Goal: Information Seeking & Learning: Learn about a topic

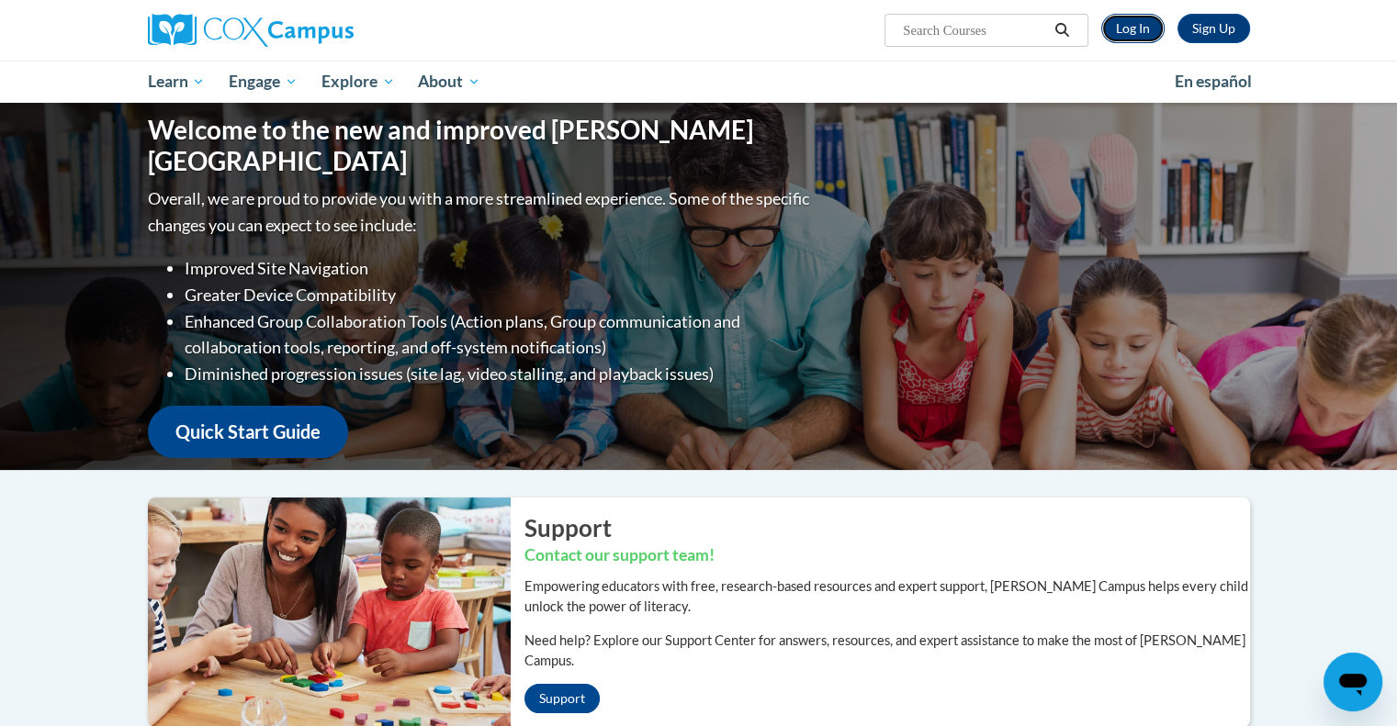
click at [1123, 26] on link "Log In" at bounding box center [1132, 28] width 63 height 29
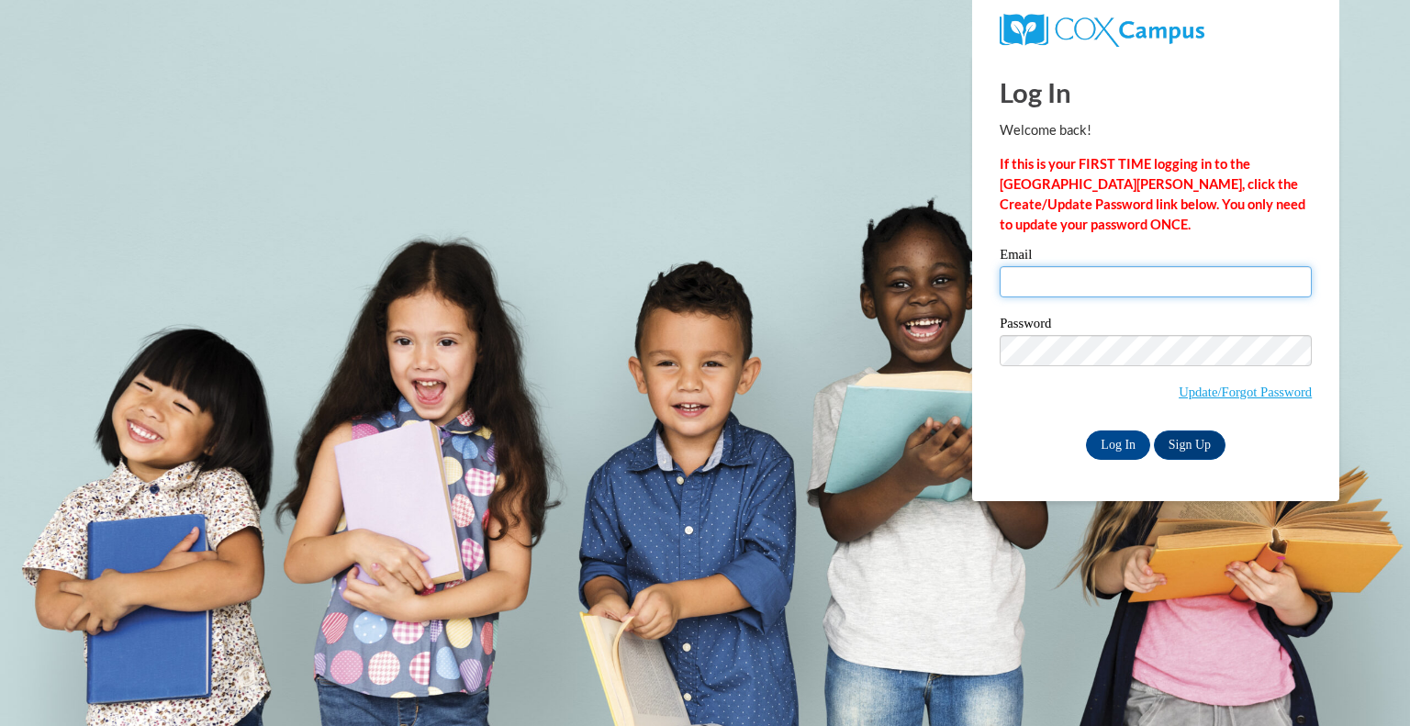
click at [1080, 272] on input "Email" at bounding box center [1156, 281] width 312 height 31
type input "[EMAIL_ADDRESS][DOMAIN_NAME]"
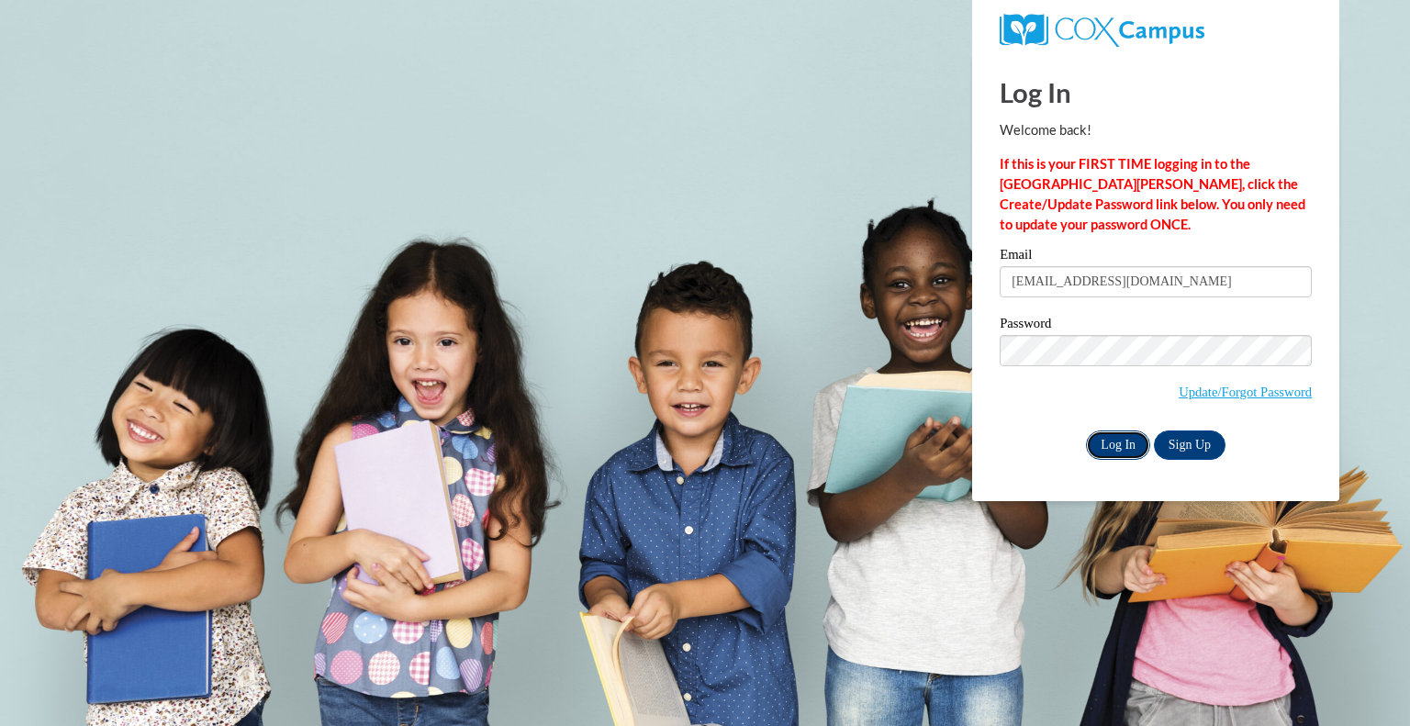
click at [1115, 433] on input "Log In" at bounding box center [1118, 445] width 64 height 29
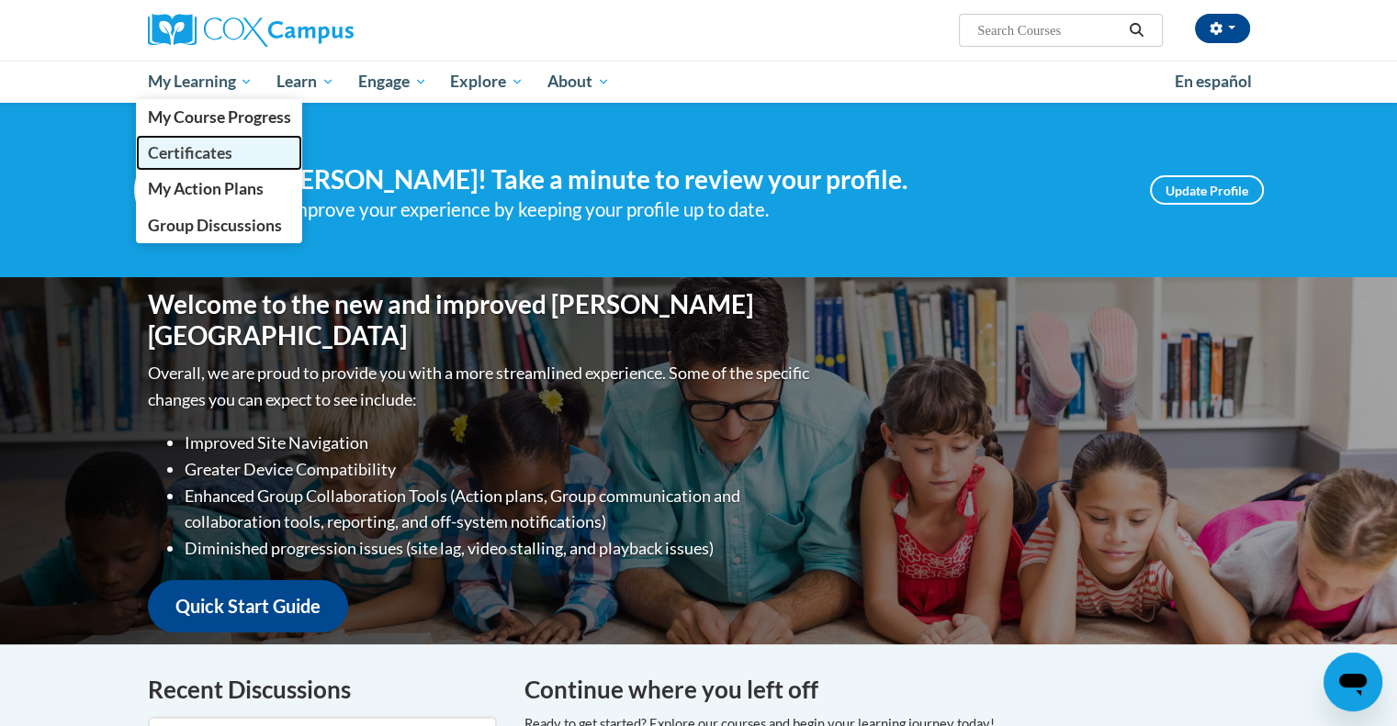
click at [244, 153] on link "Certificates" at bounding box center [219, 153] width 167 height 36
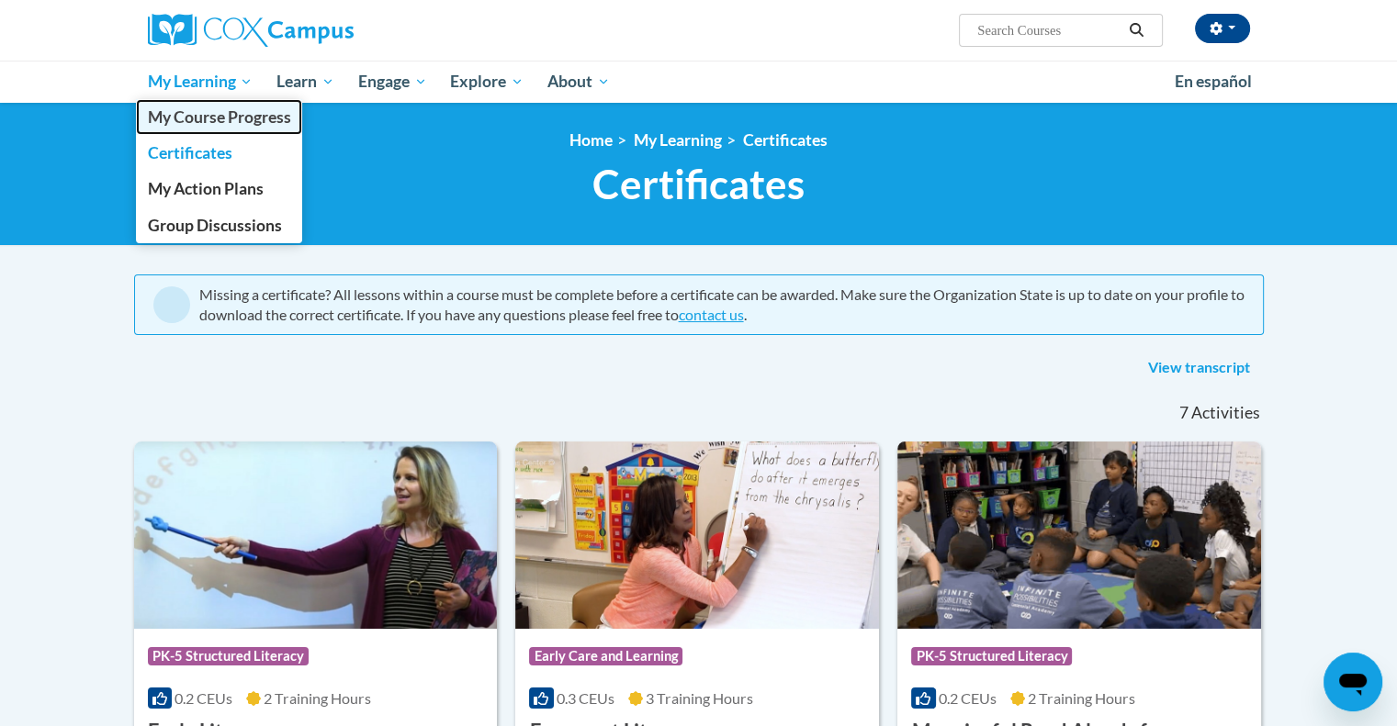
click at [237, 118] on span "My Course Progress" at bounding box center [218, 116] width 143 height 19
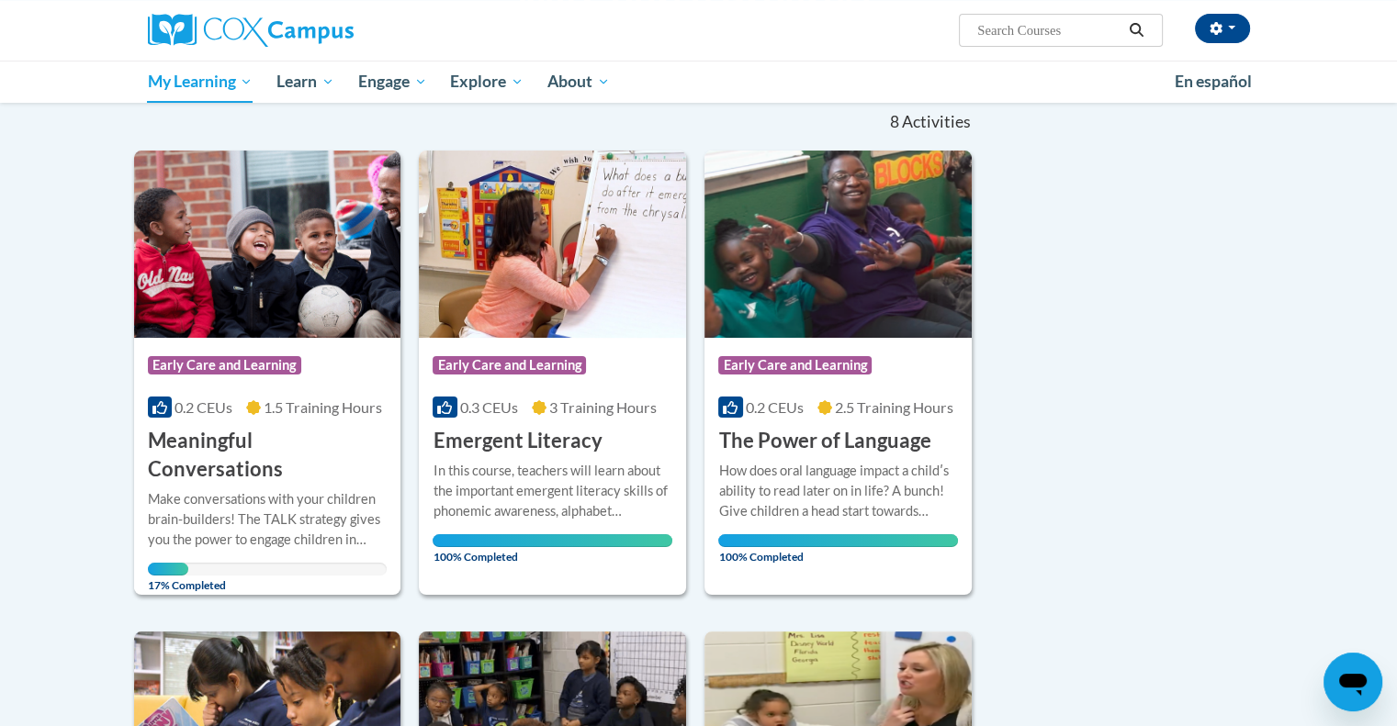
scroll to position [275, 0]
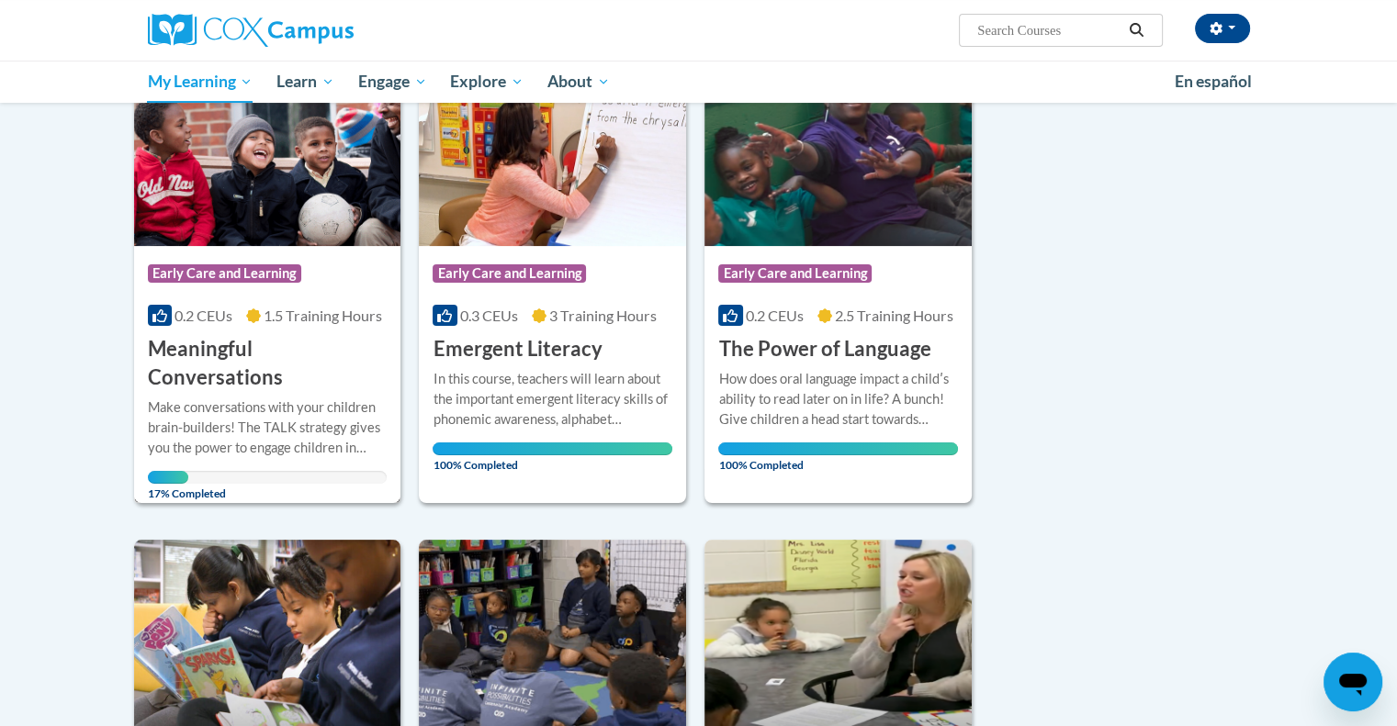
click at [250, 361] on h3 "Meaningful Conversations" at bounding box center [268, 363] width 240 height 57
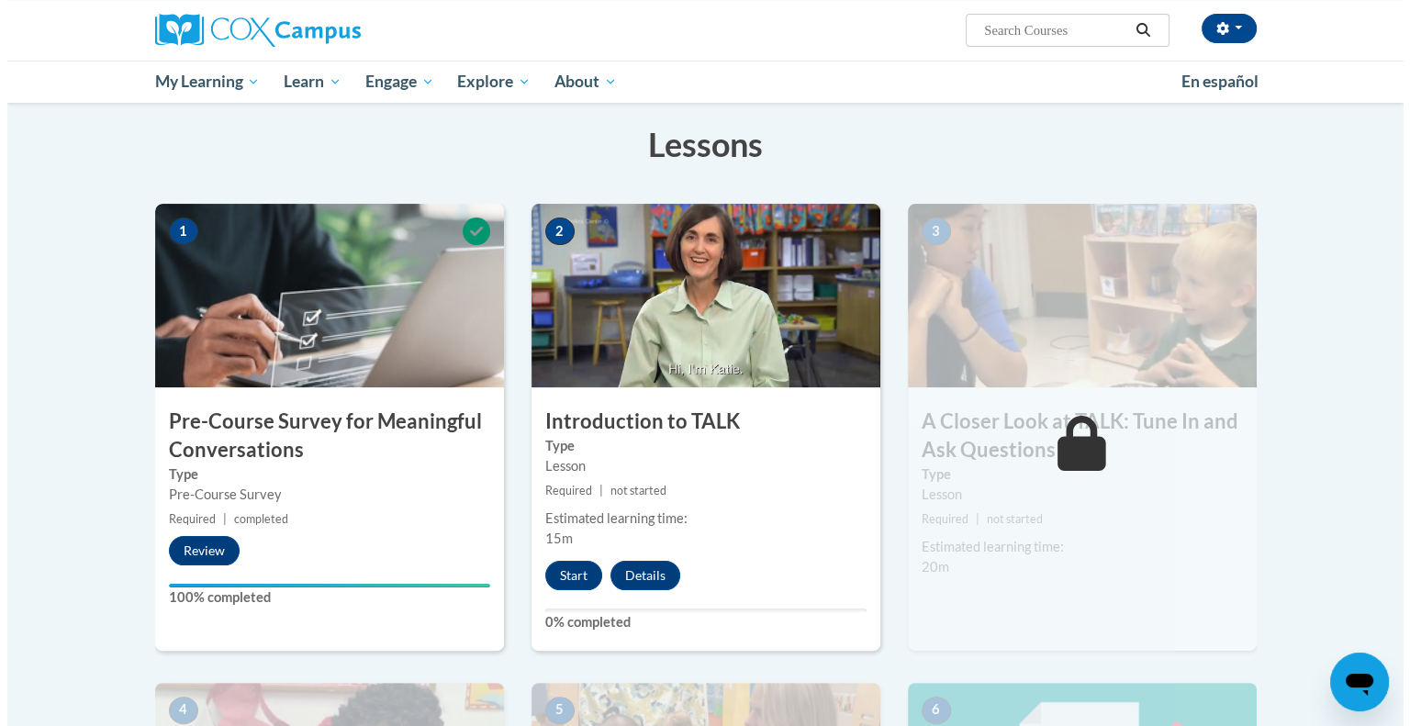
scroll to position [367, 0]
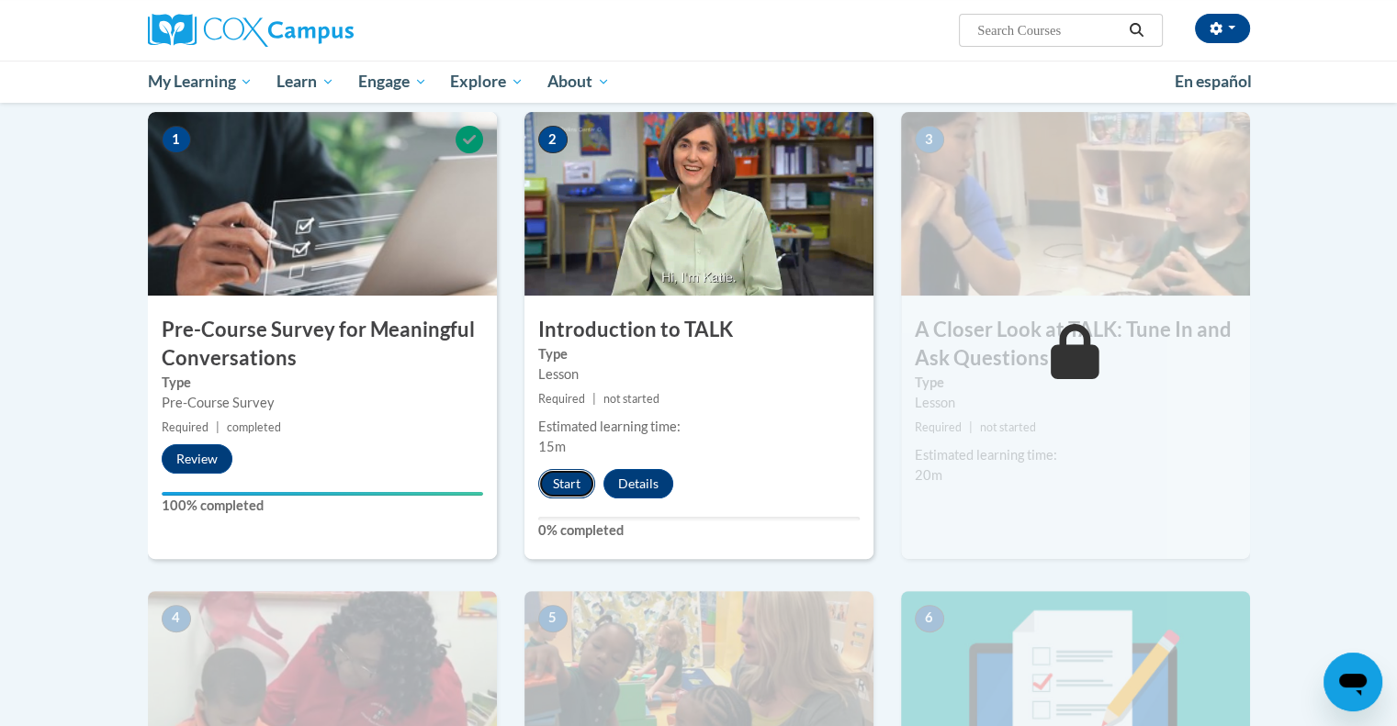
click at [554, 480] on button "Start" at bounding box center [566, 483] width 57 height 29
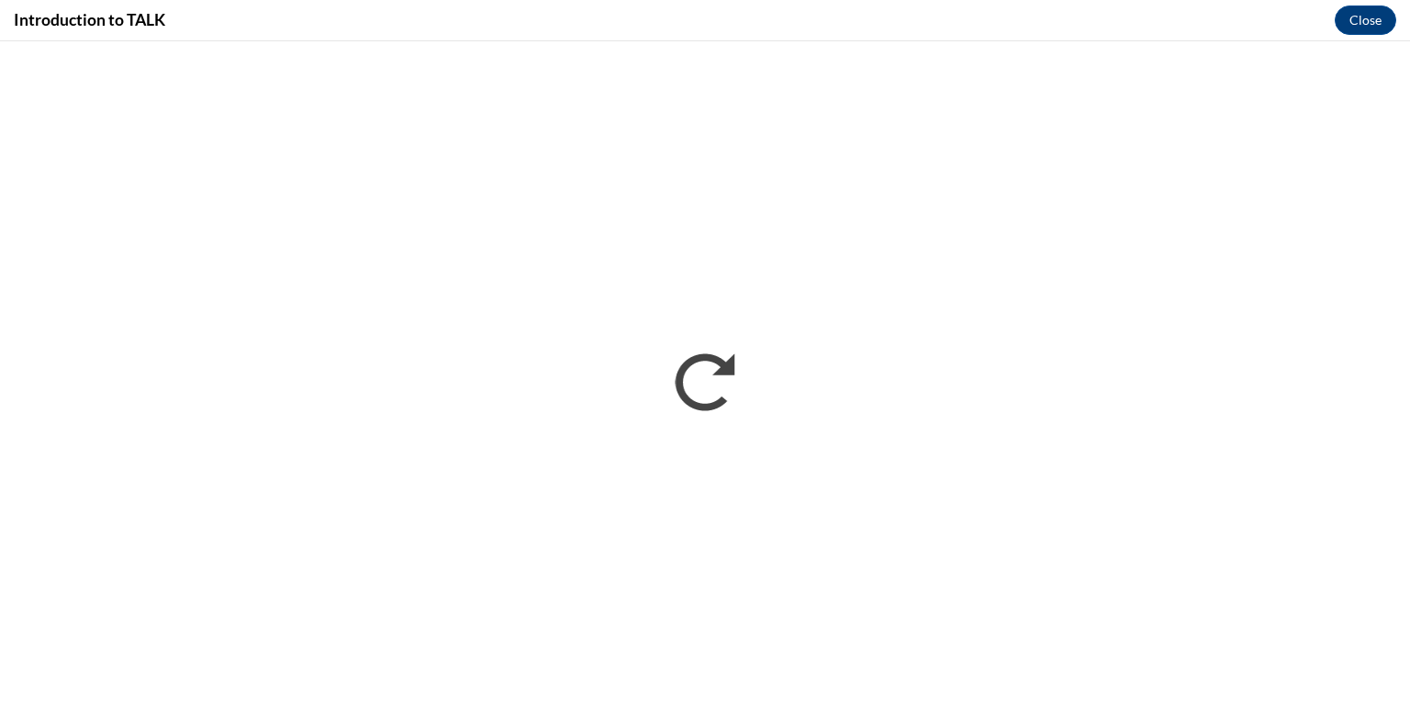
scroll to position [0, 0]
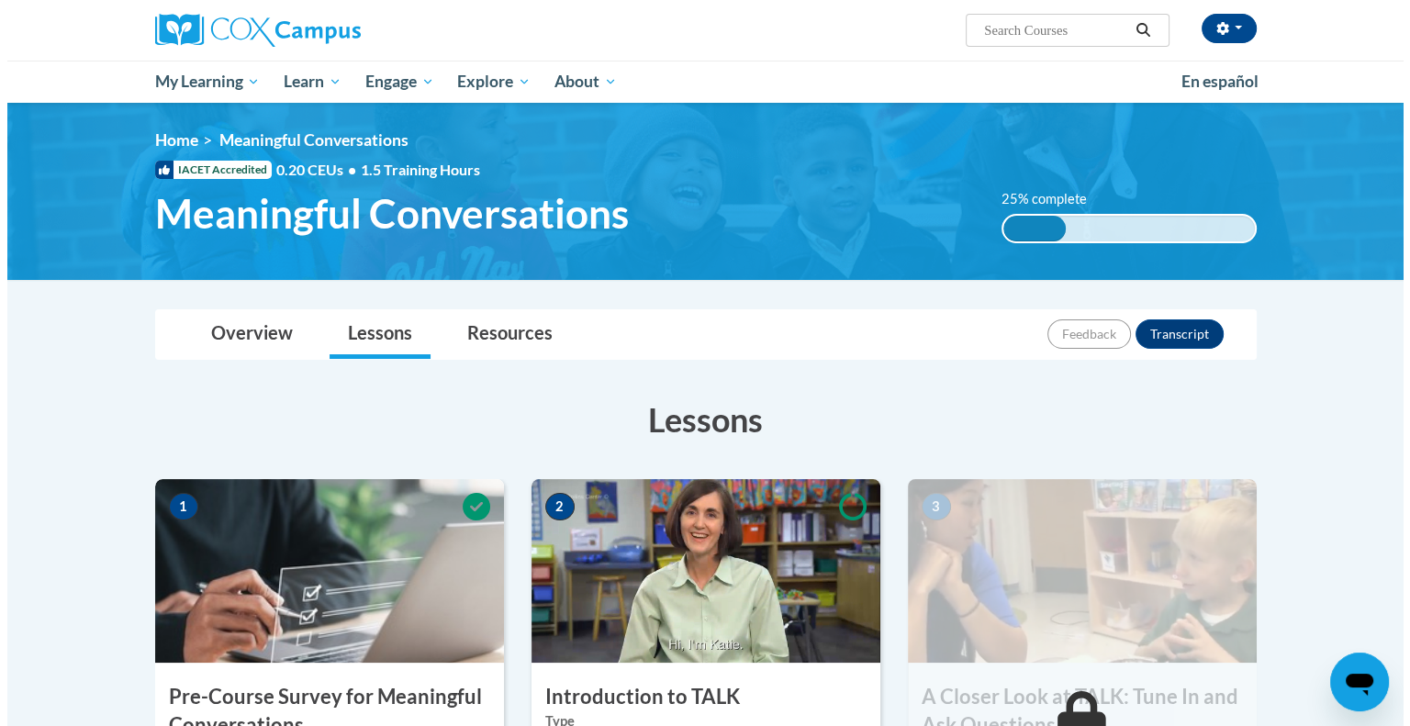
scroll to position [367, 0]
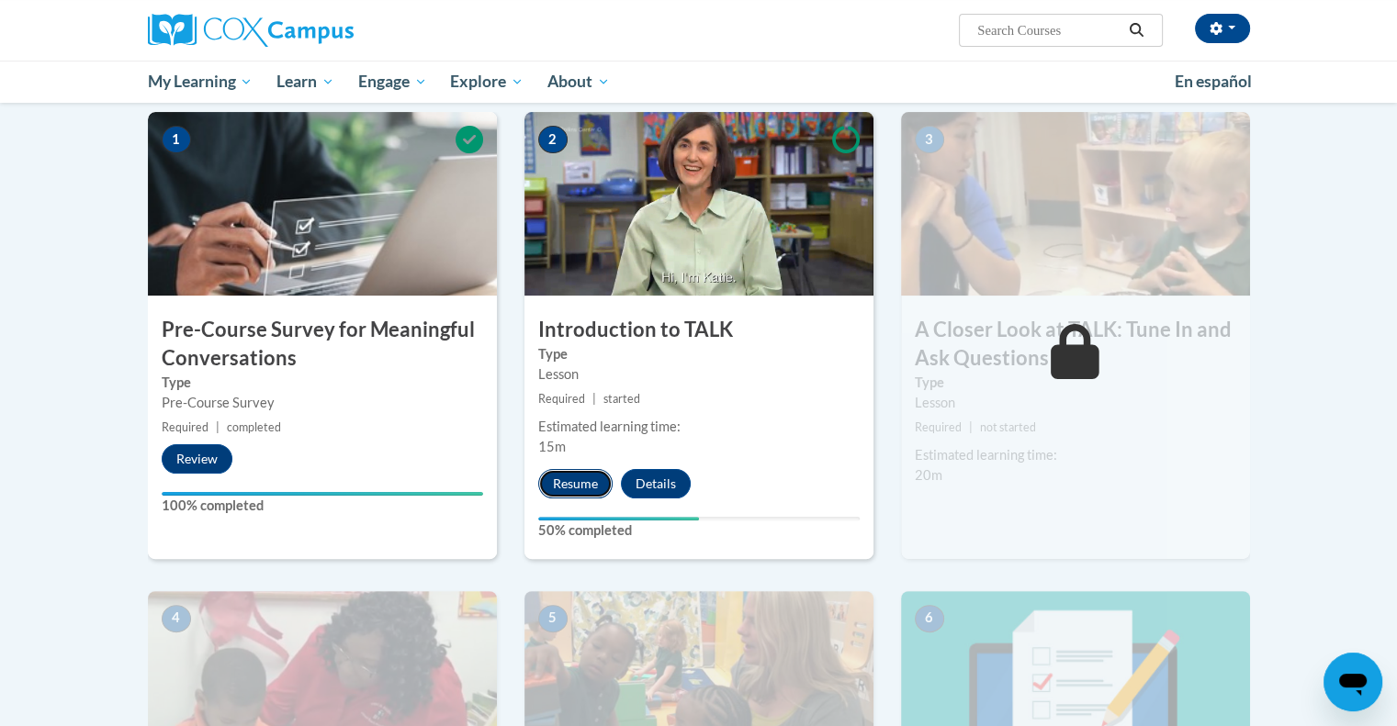
click at [579, 479] on button "Resume" at bounding box center [575, 483] width 74 height 29
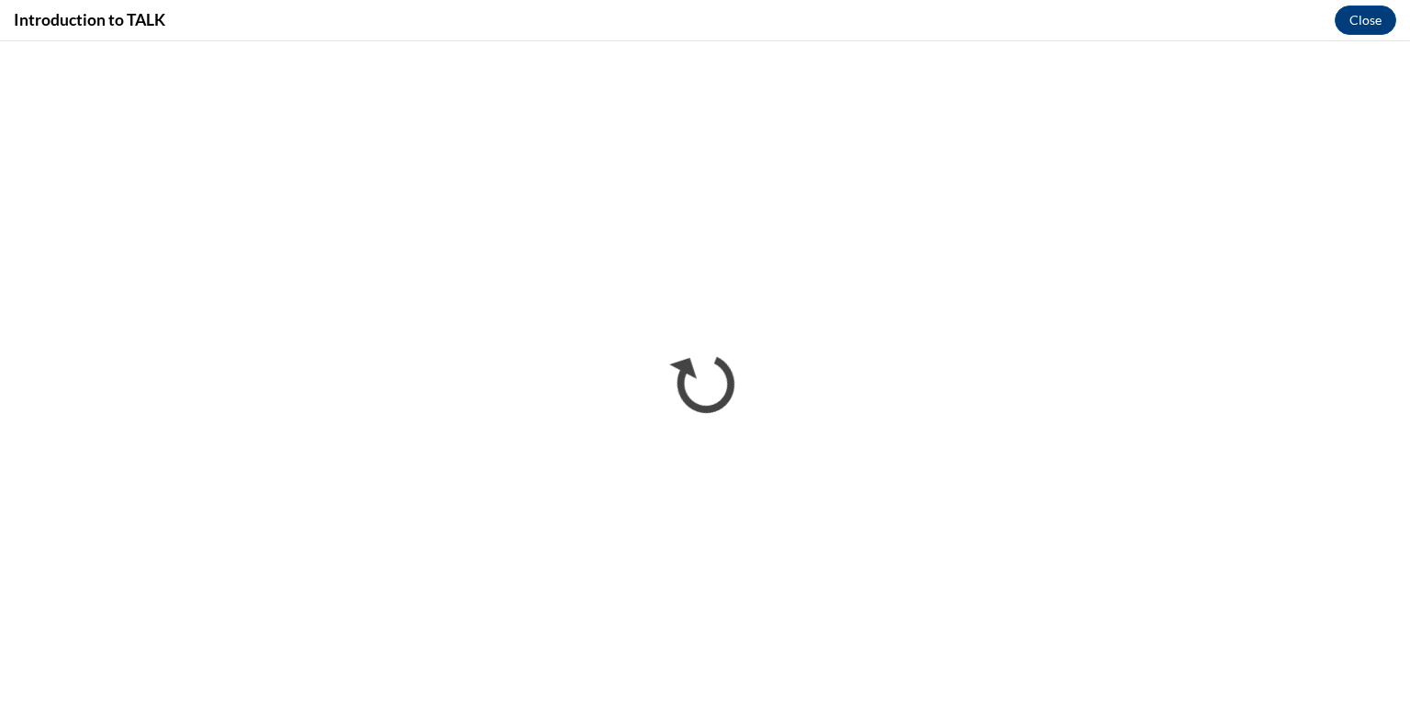
scroll to position [0, 0]
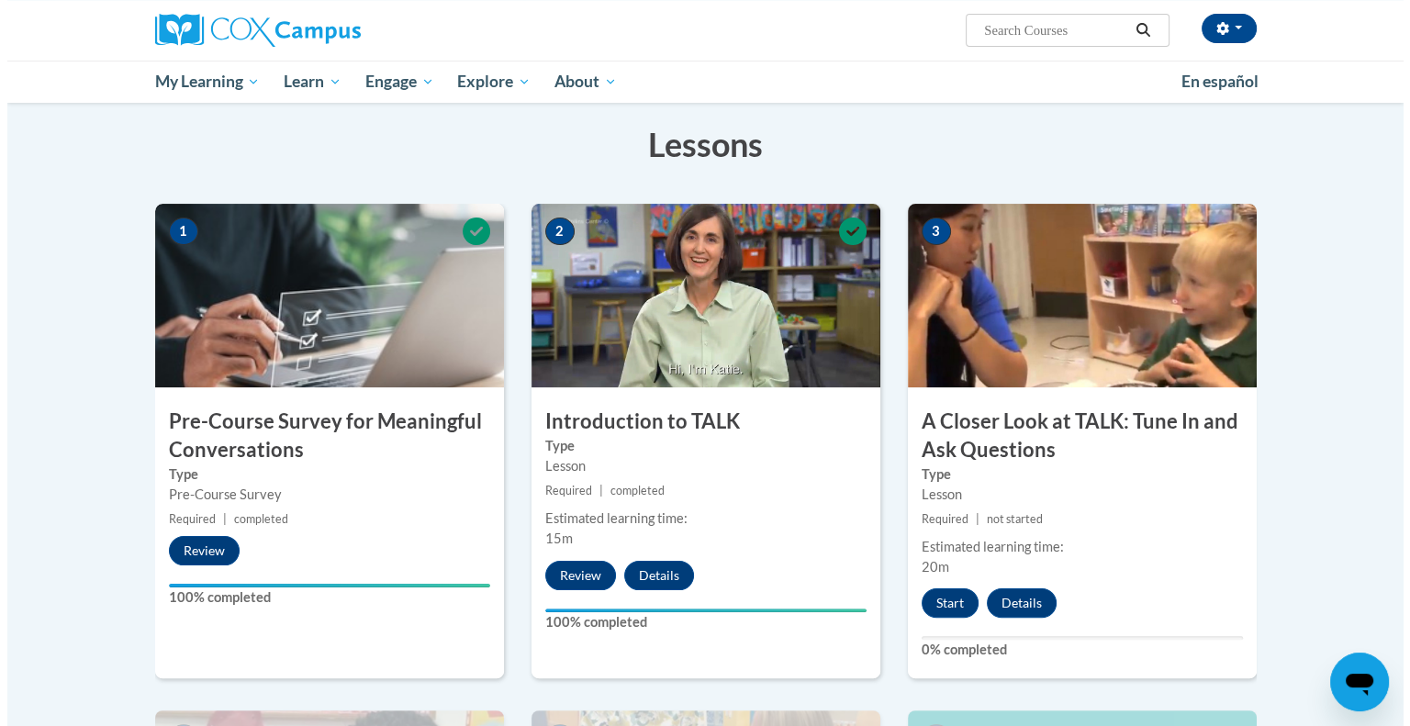
scroll to position [459, 0]
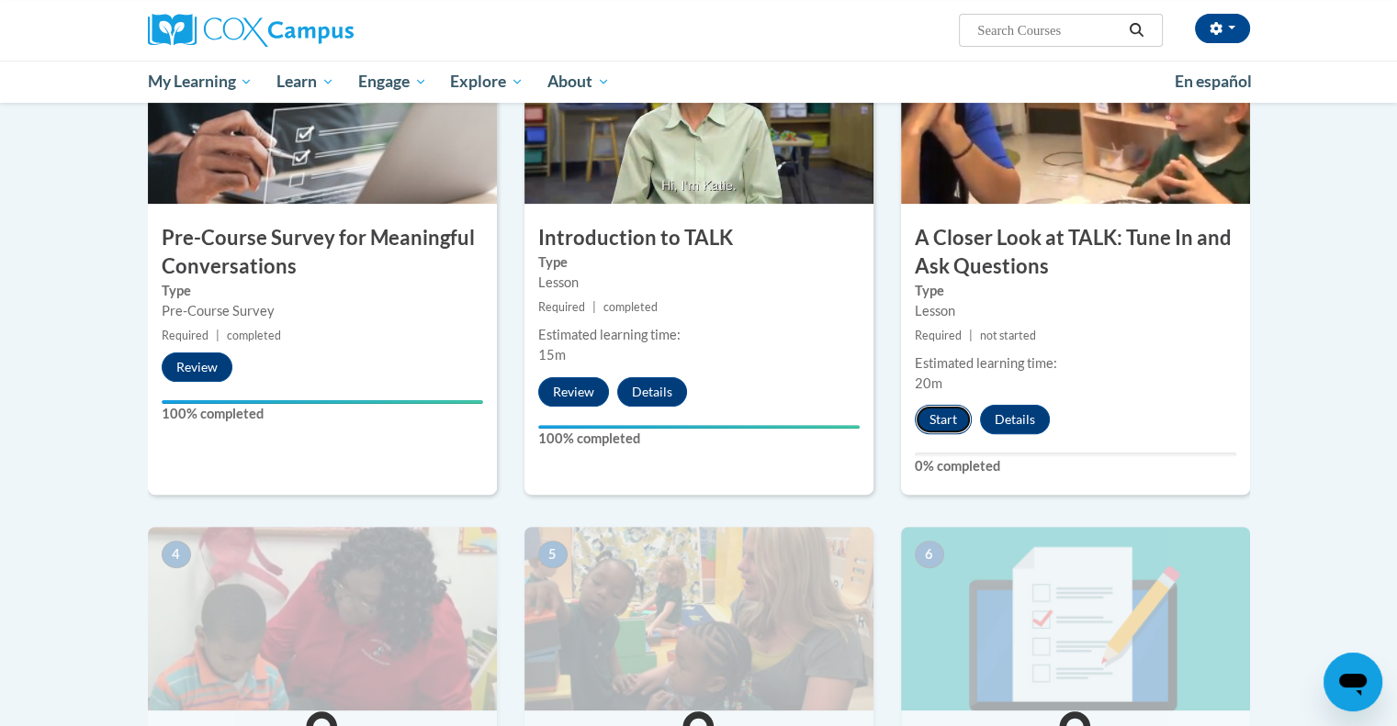
click at [940, 414] on button "Start" at bounding box center [943, 419] width 57 height 29
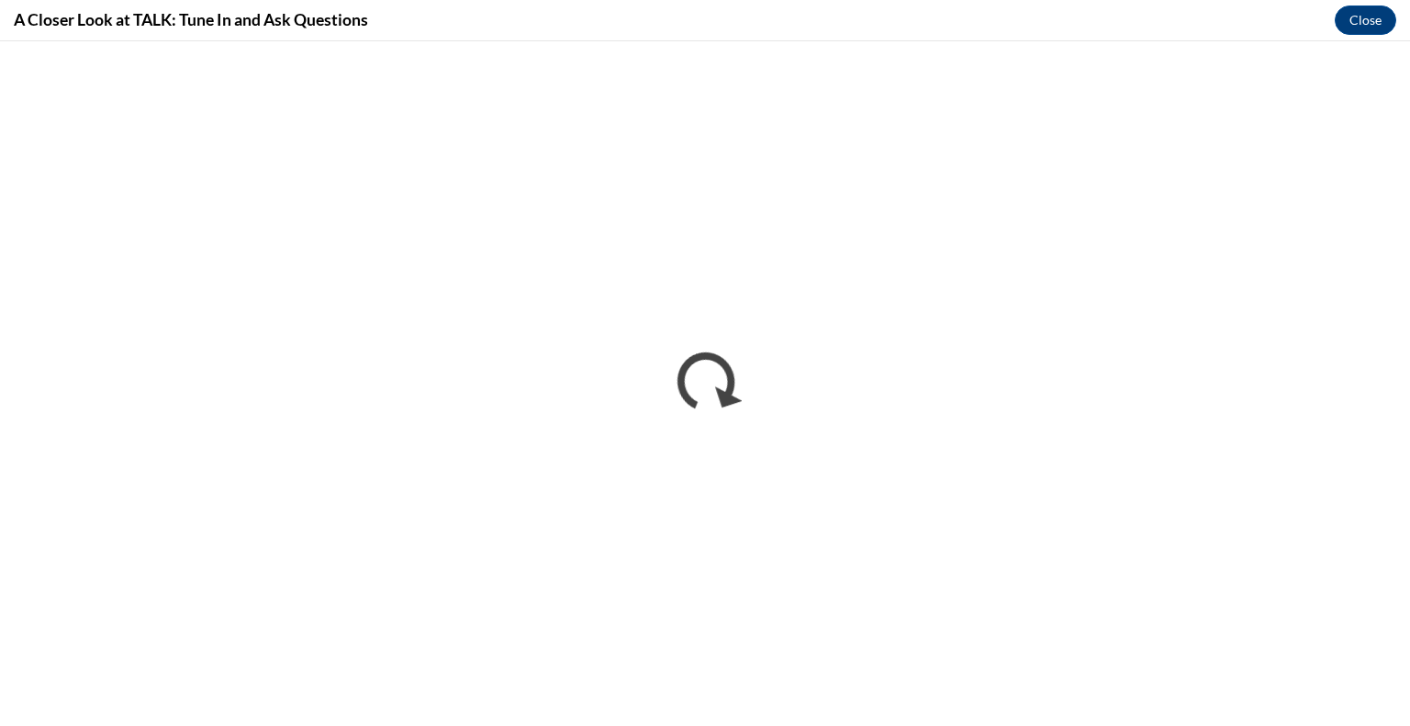
scroll to position [0, 0]
